Goal: Information Seeking & Learning: Learn about a topic

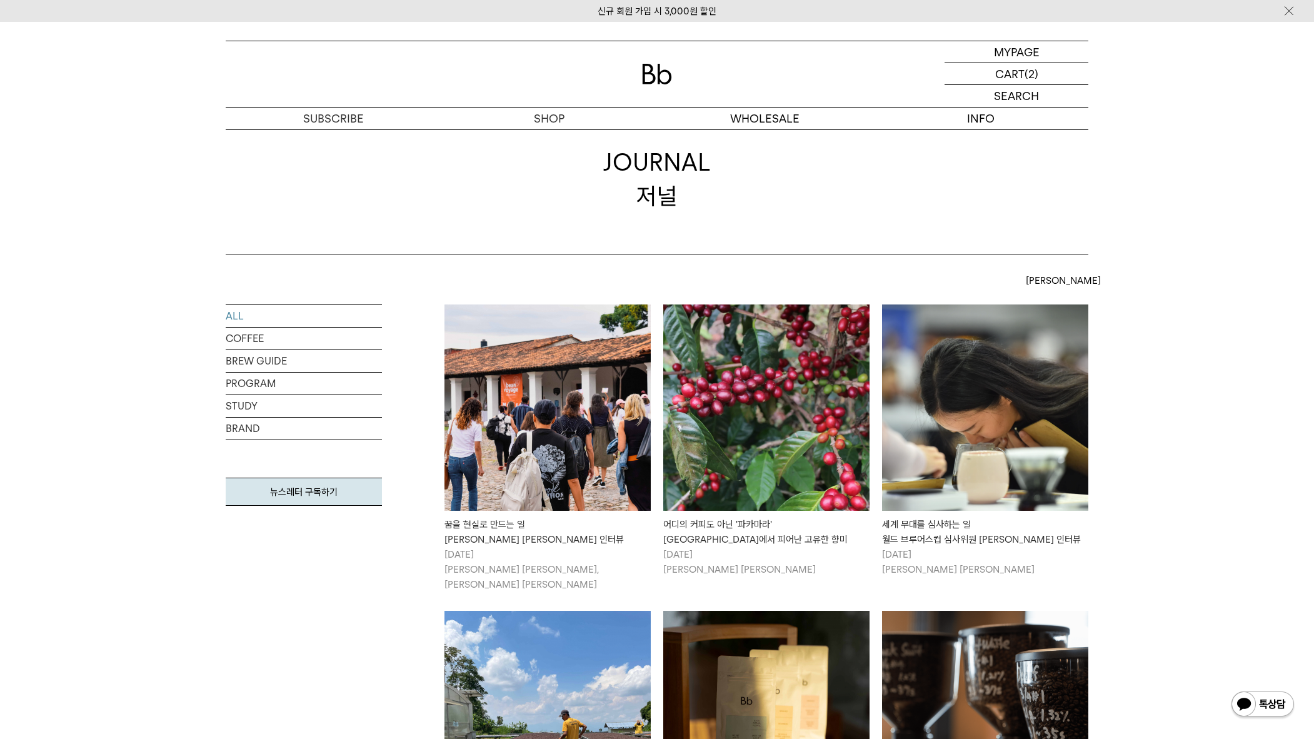
scroll to position [62, 0]
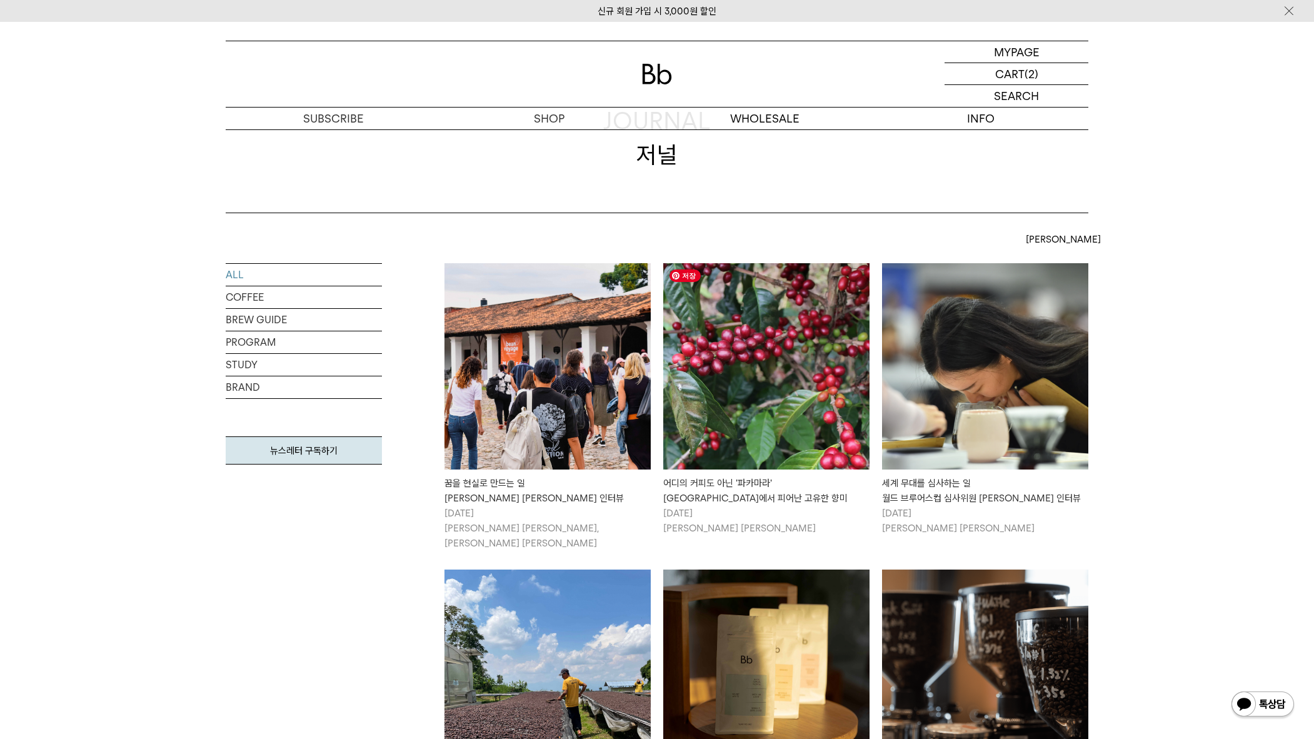
click at [843, 410] on img at bounding box center [766, 366] width 206 height 206
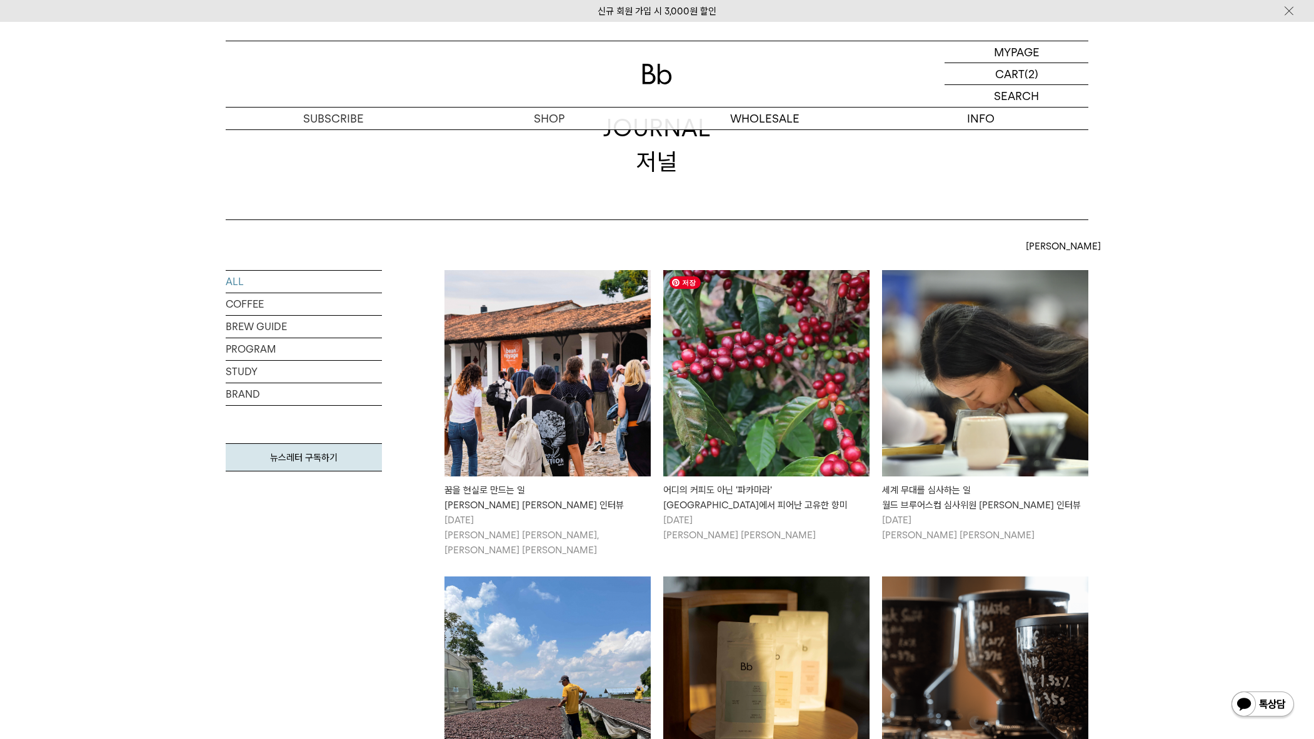
scroll to position [58, 0]
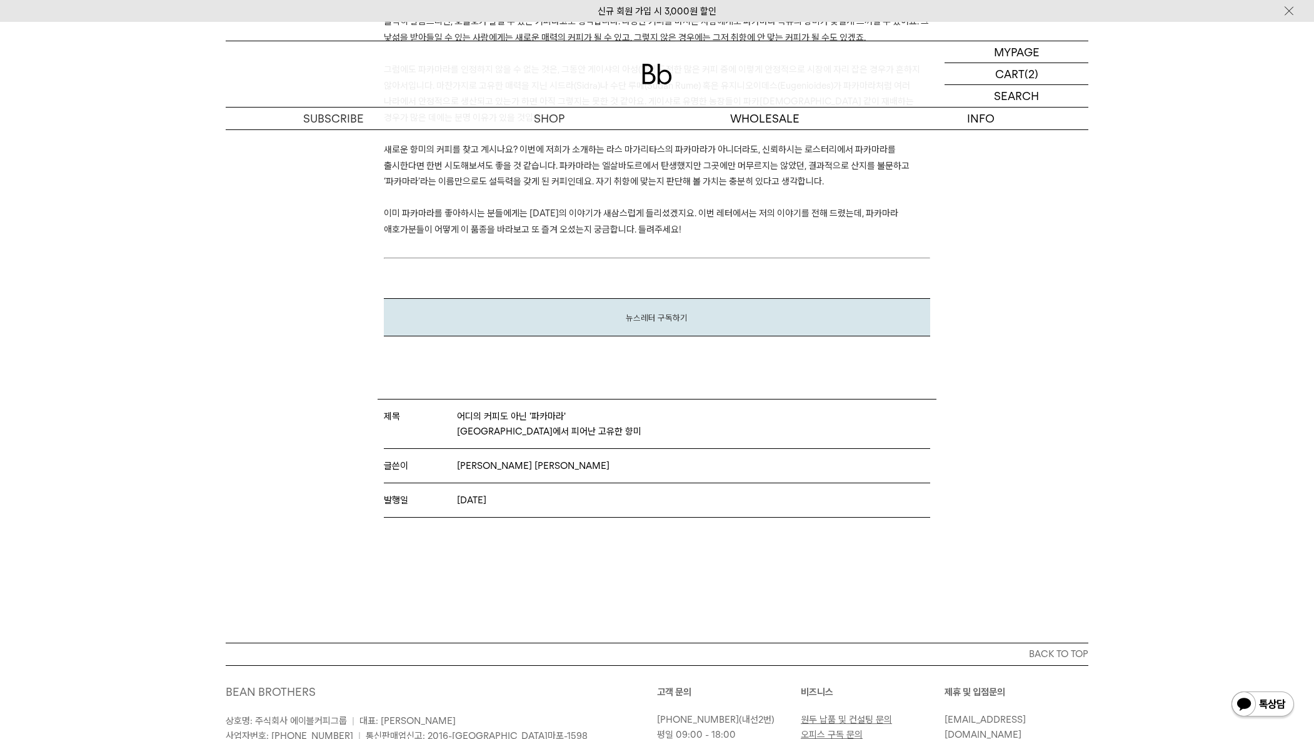
scroll to position [4474, 0]
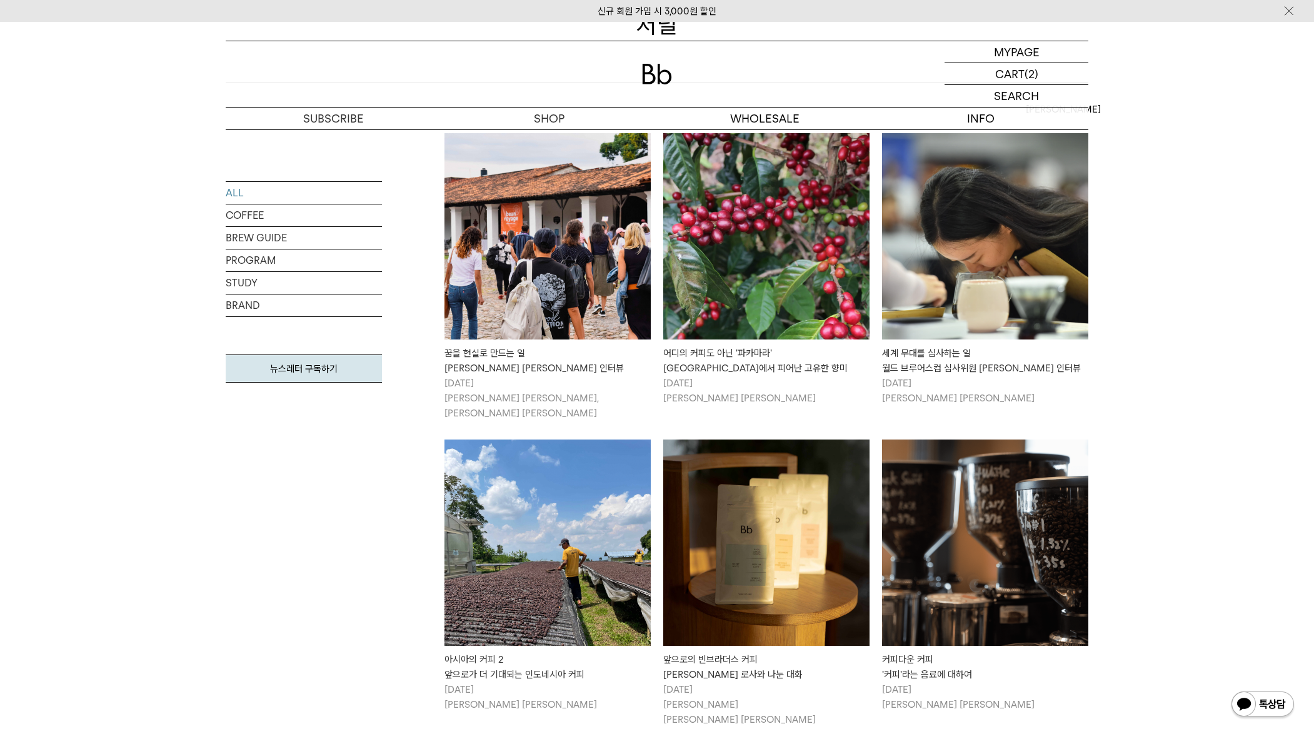
scroll to position [186, 0]
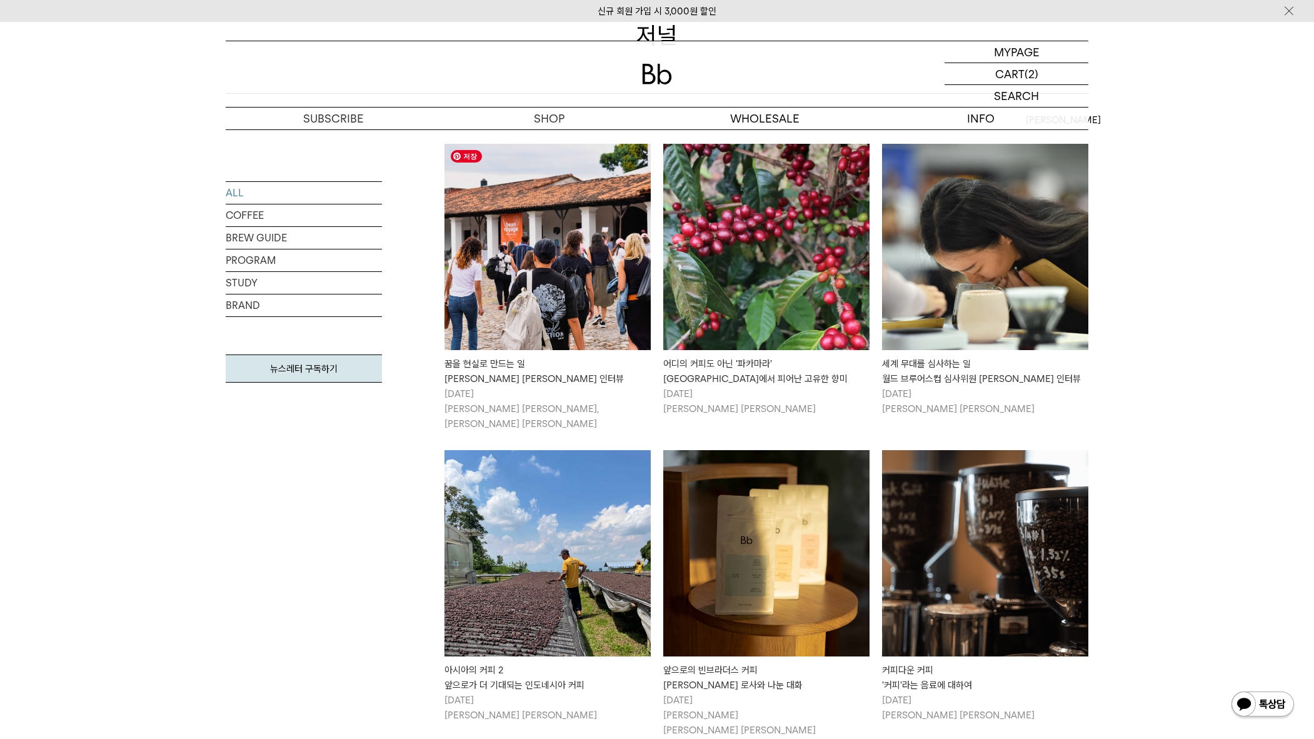
click at [595, 307] on img at bounding box center [547, 247] width 206 height 206
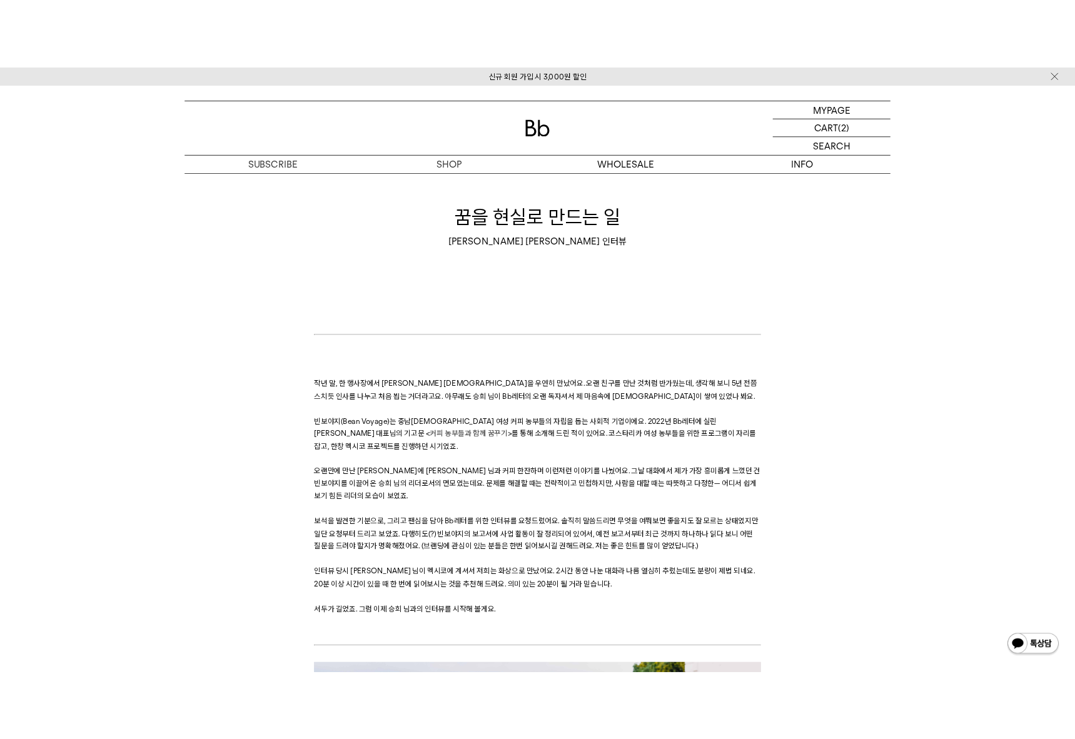
scroll to position [23, 0]
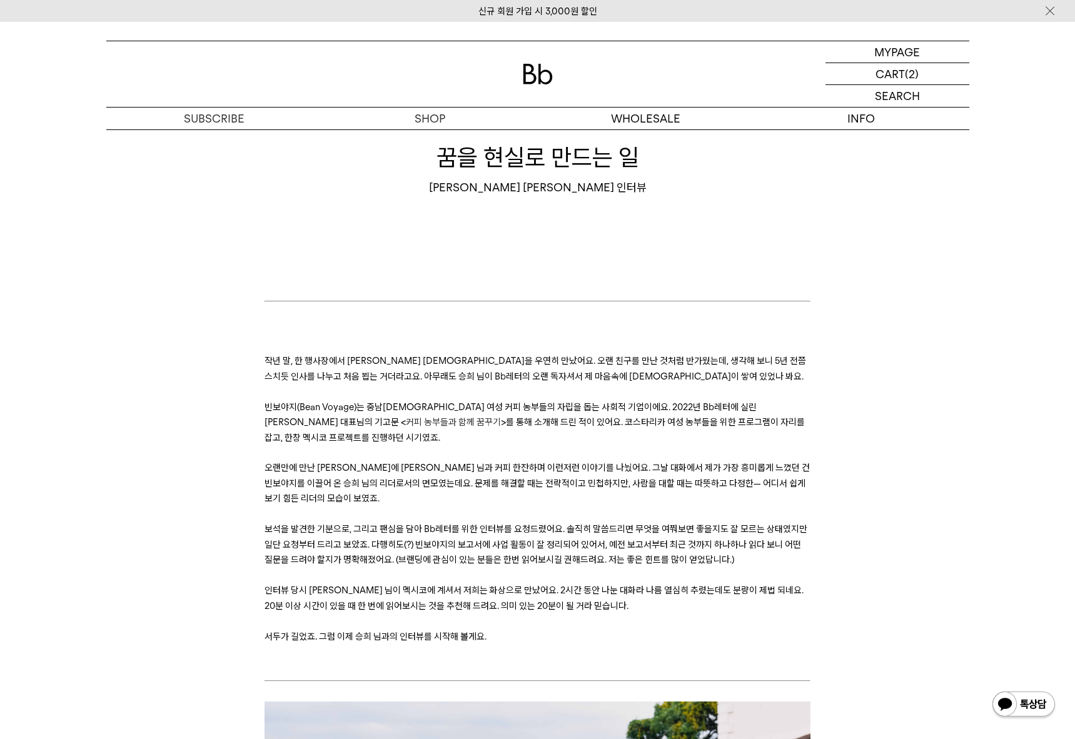
scroll to position [49, 0]
